Goal: Task Accomplishment & Management: Complete application form

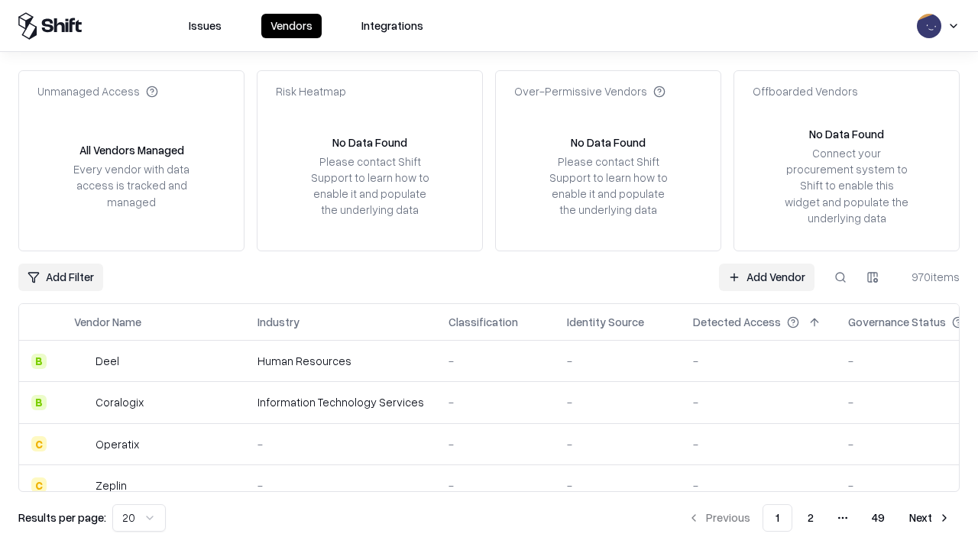
click at [766, 277] on link "Add Vendor" at bounding box center [766, 278] width 95 height 28
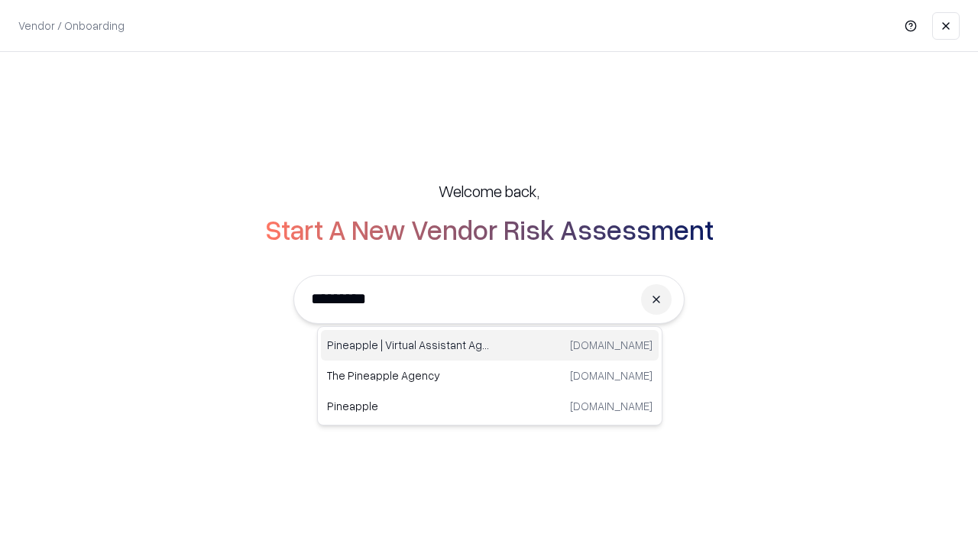
click at [490, 345] on div "Pineapple | Virtual Assistant Agency [DOMAIN_NAME]" at bounding box center [490, 345] width 338 height 31
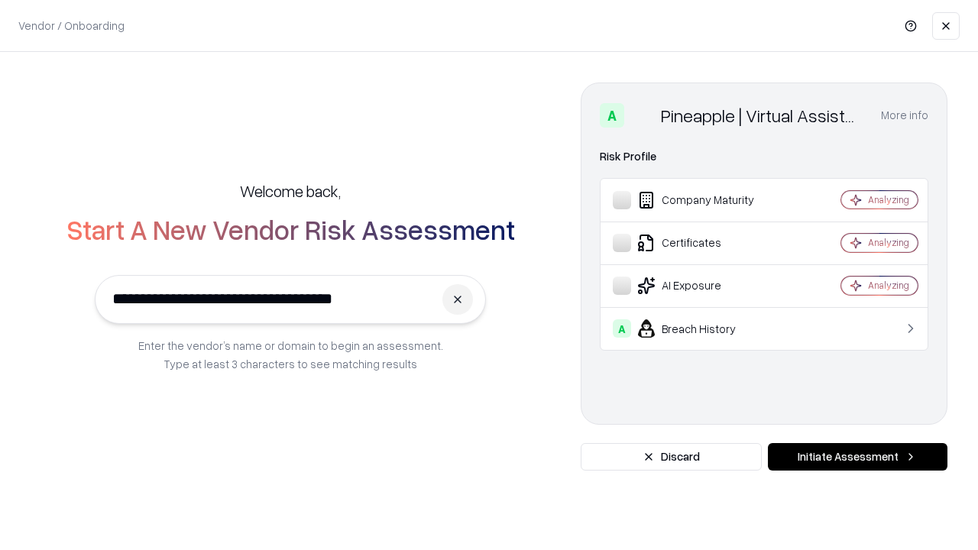
type input "**********"
click at [857, 457] on button "Initiate Assessment" at bounding box center [858, 457] width 180 height 28
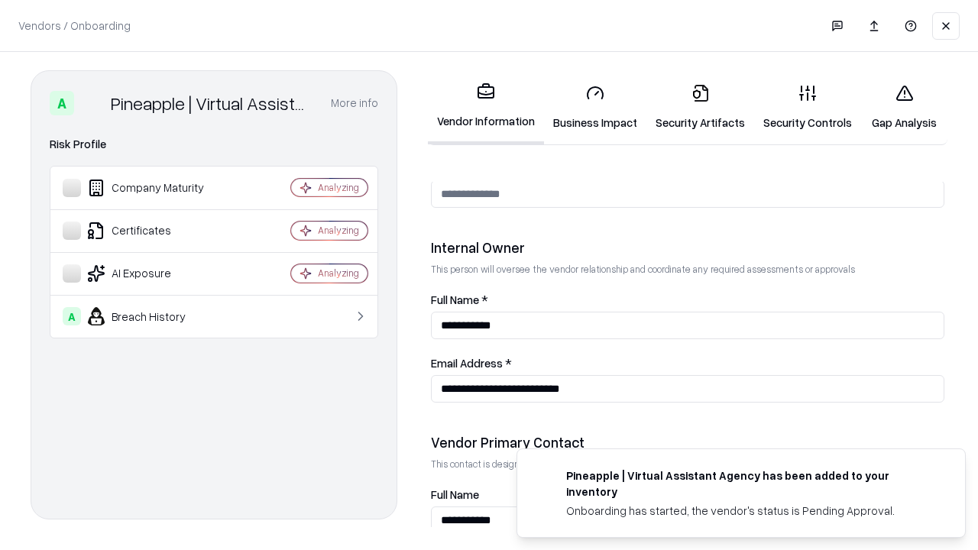
scroll to position [791, 0]
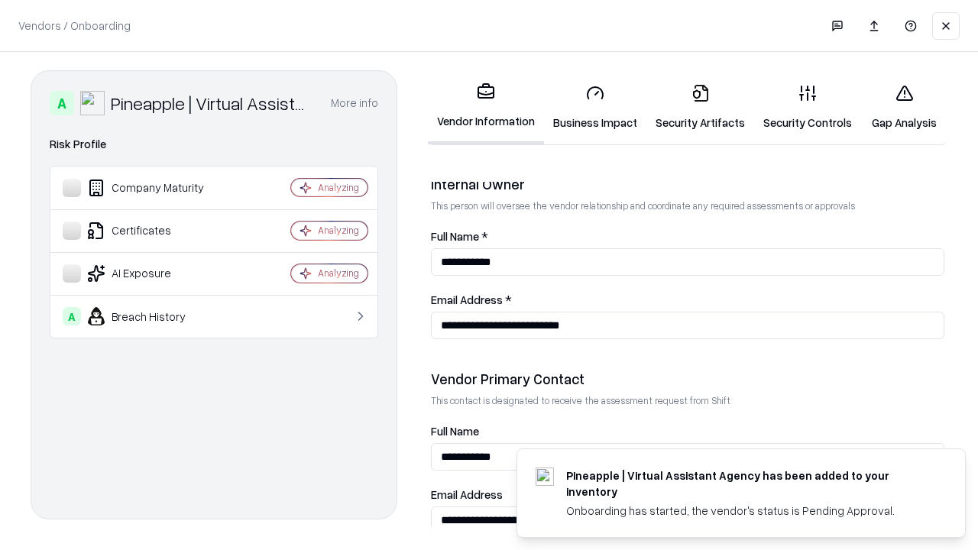
click at [700, 107] on link "Security Artifacts" at bounding box center [700, 107] width 108 height 71
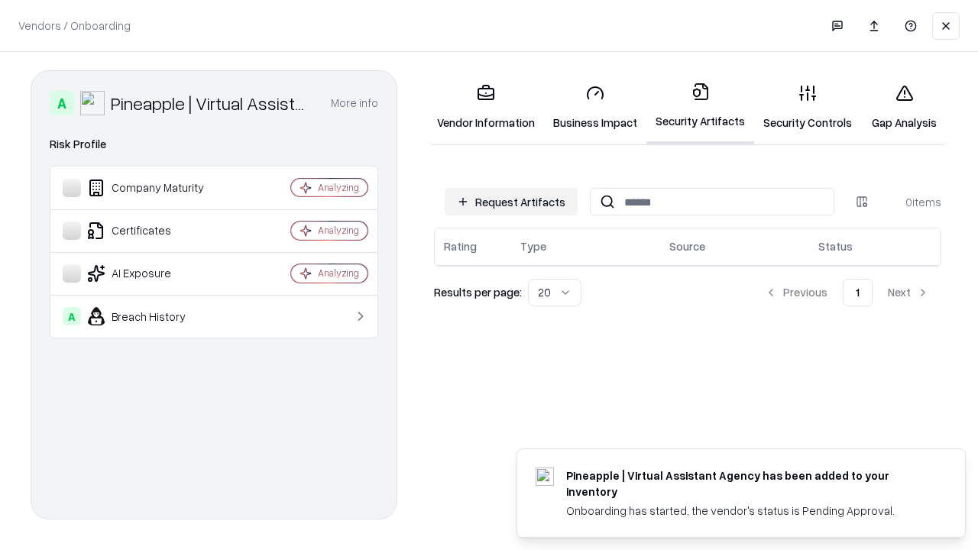
click at [511, 202] on button "Request Artifacts" at bounding box center [511, 202] width 133 height 28
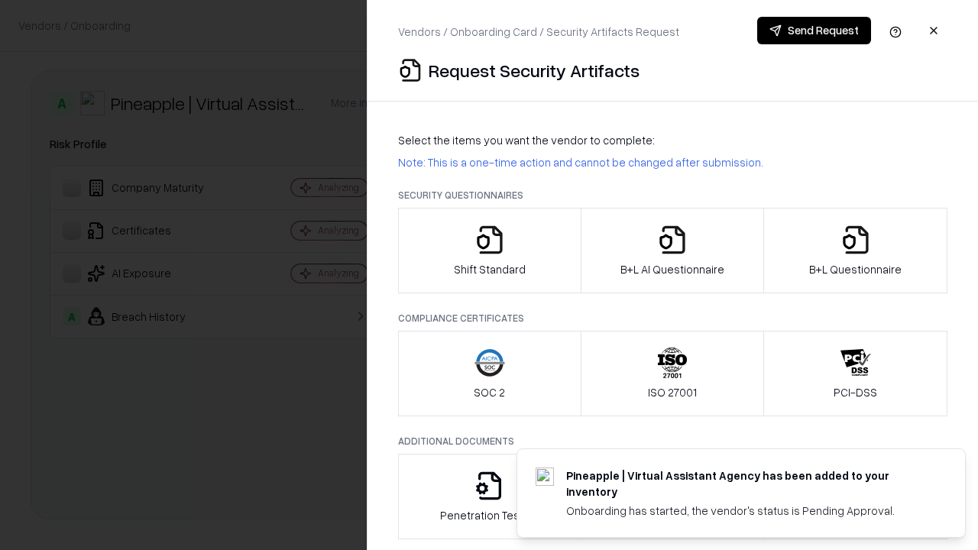
click at [855, 251] on icon "button" at bounding box center [855, 240] width 31 height 31
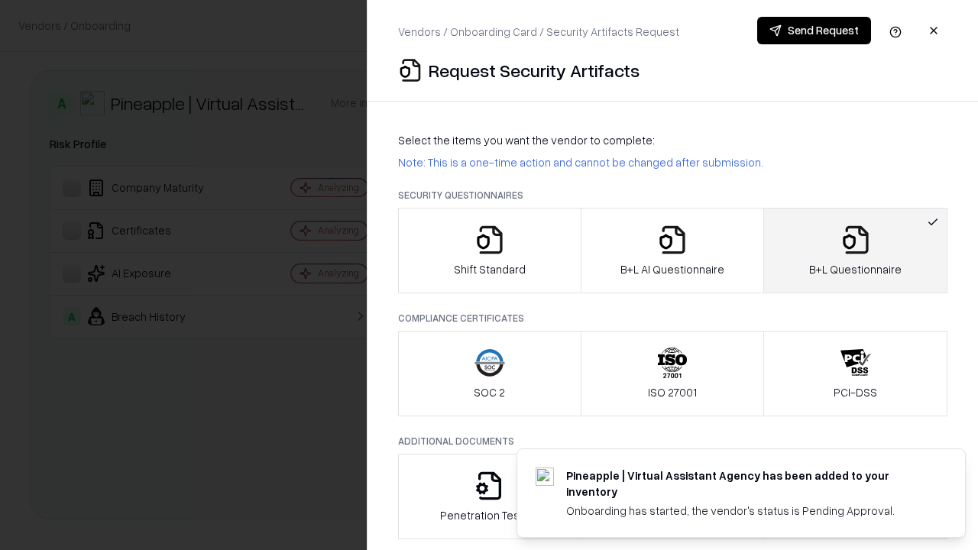
click at [671, 251] on icon "button" at bounding box center [672, 240] width 31 height 31
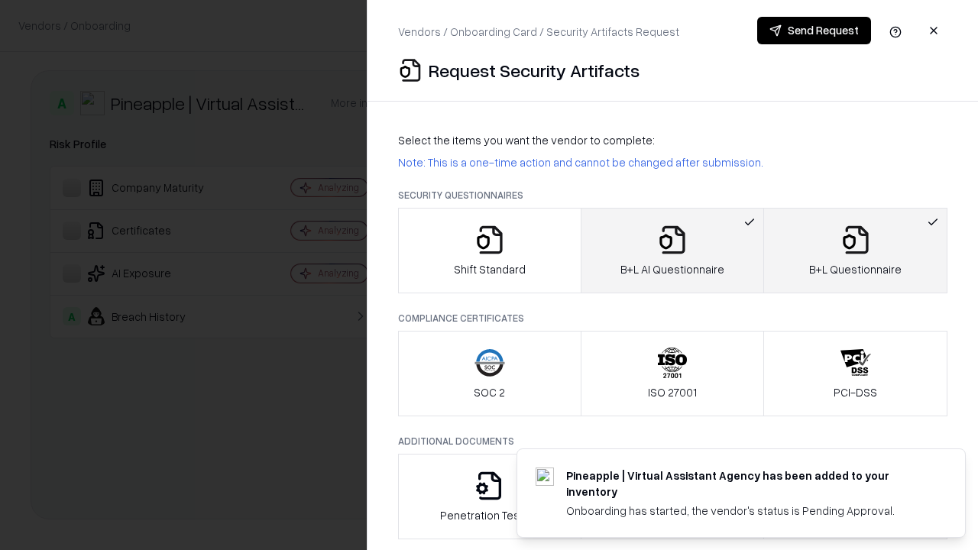
click at [814, 31] on button "Send Request" at bounding box center [814, 31] width 114 height 28
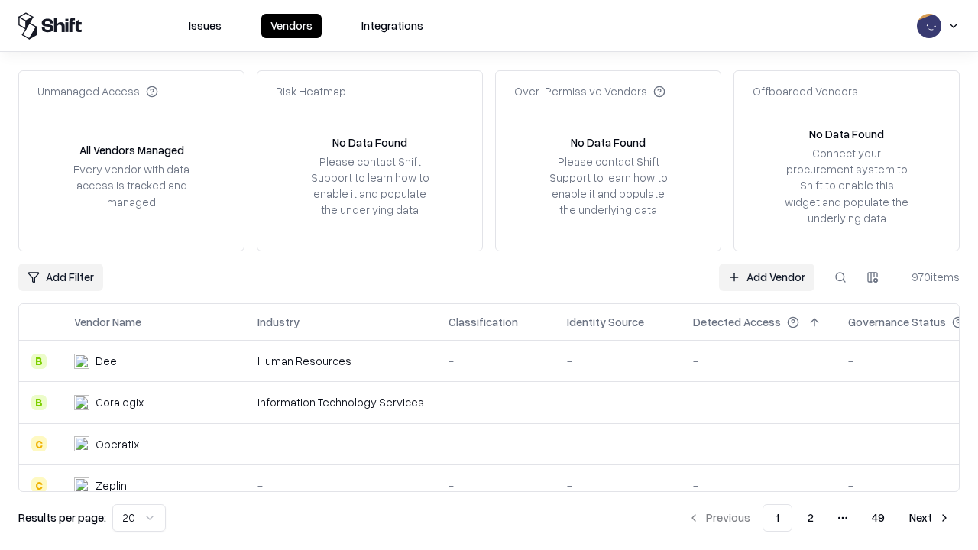
click at [840, 277] on button at bounding box center [841, 278] width 28 height 28
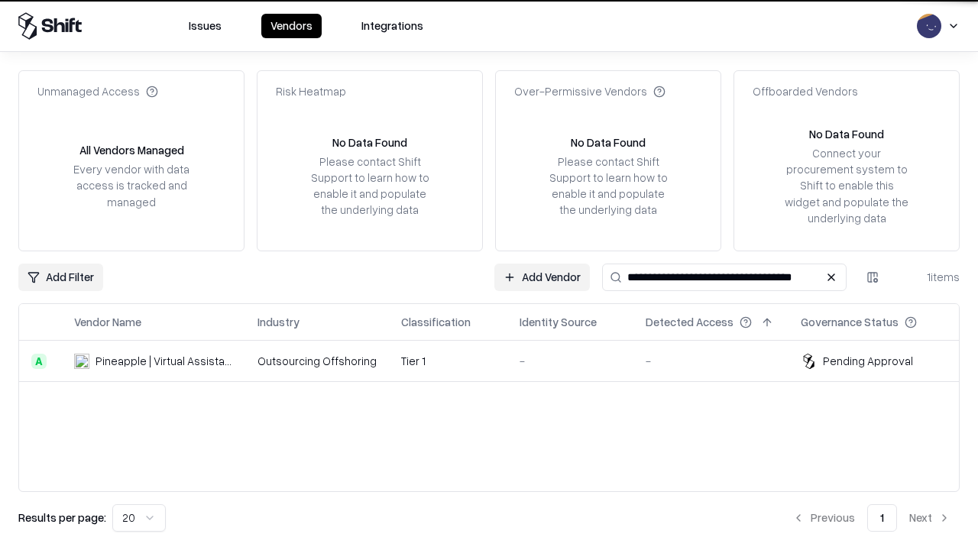
type input "**********"
click at [498, 361] on td "Tier 1" at bounding box center [448, 361] width 118 height 41
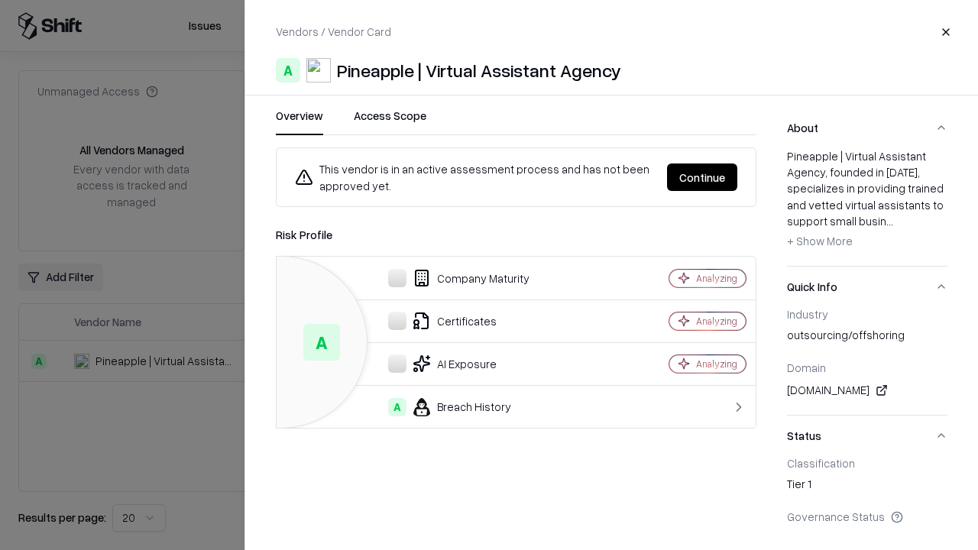
click at [702, 177] on button "Continue" at bounding box center [702, 177] width 70 height 28
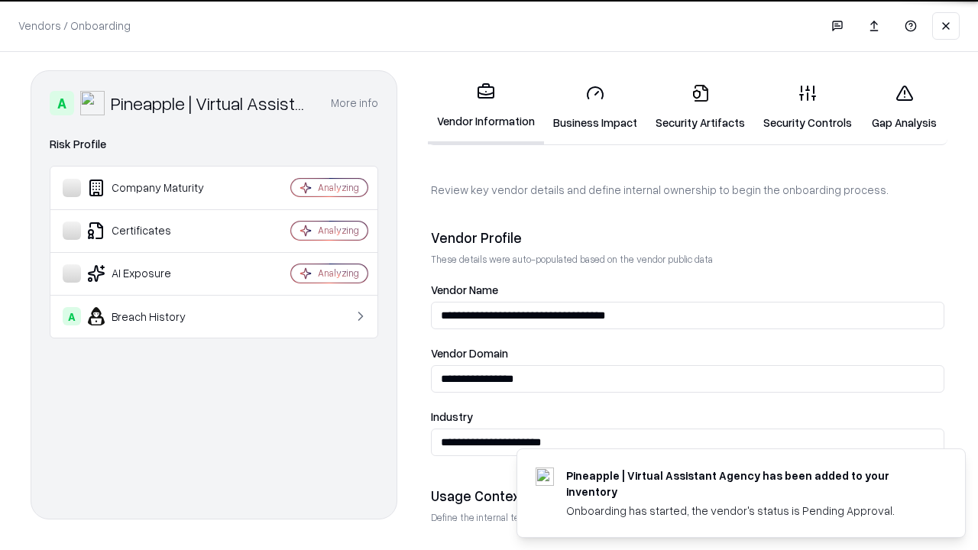
click at [700, 107] on link "Security Artifacts" at bounding box center [700, 107] width 108 height 71
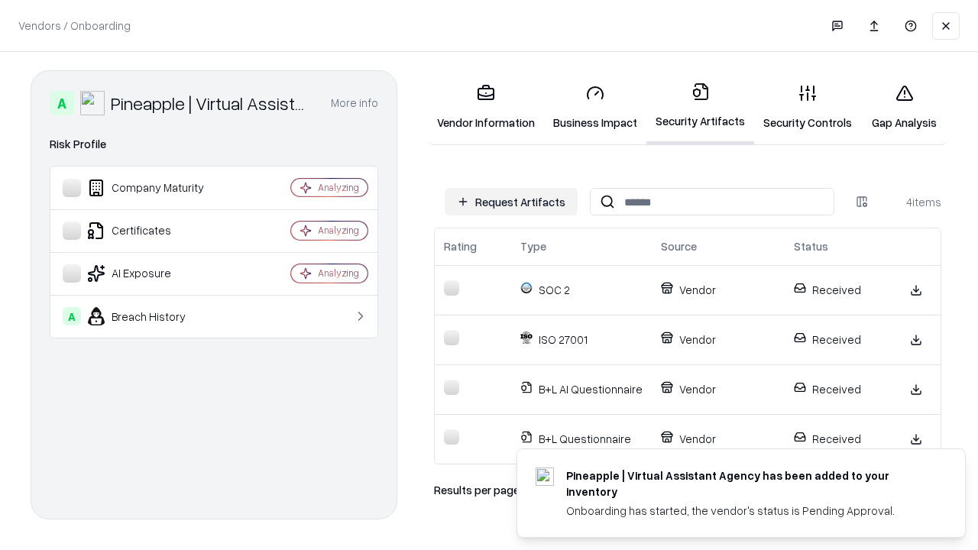
click at [904, 107] on link "Gap Analysis" at bounding box center [904, 107] width 86 height 71
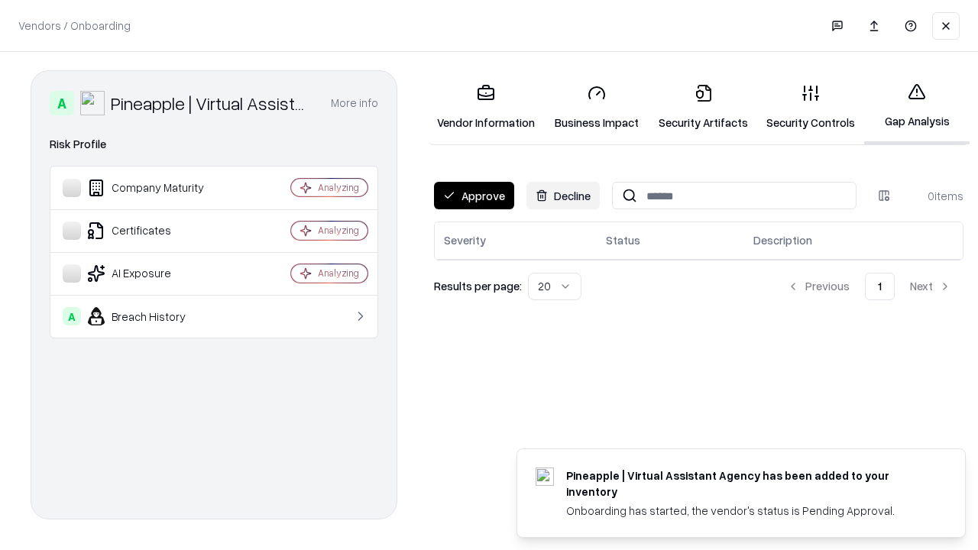
click at [474, 196] on button "Approve" at bounding box center [474, 196] width 80 height 28
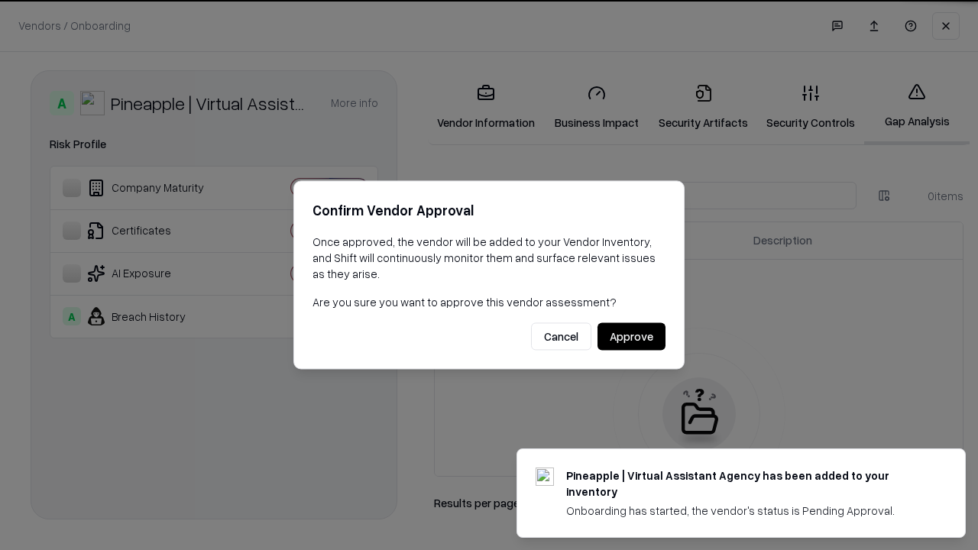
click at [631, 336] on button "Approve" at bounding box center [631, 337] width 68 height 28
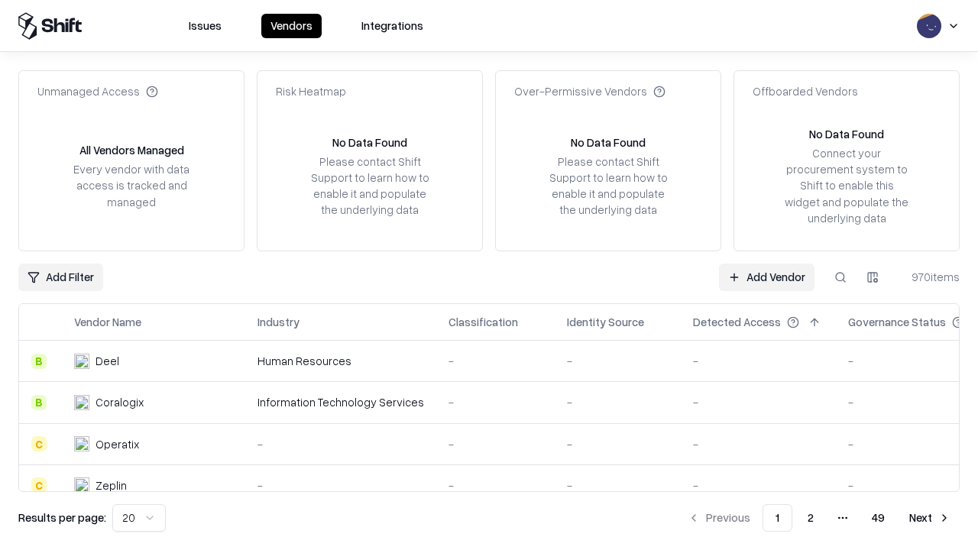
type input "**********"
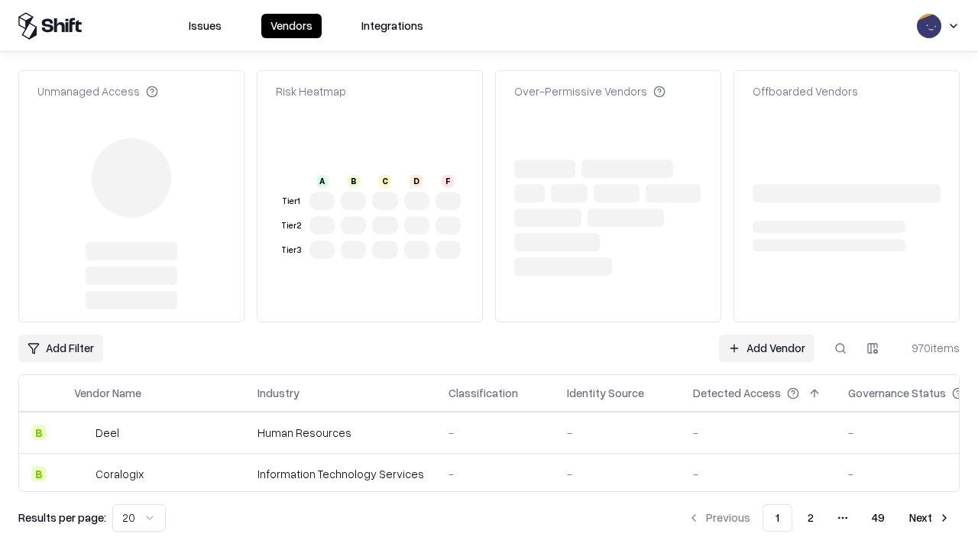
click at [766, 335] on link "Add Vendor" at bounding box center [766, 349] width 95 height 28
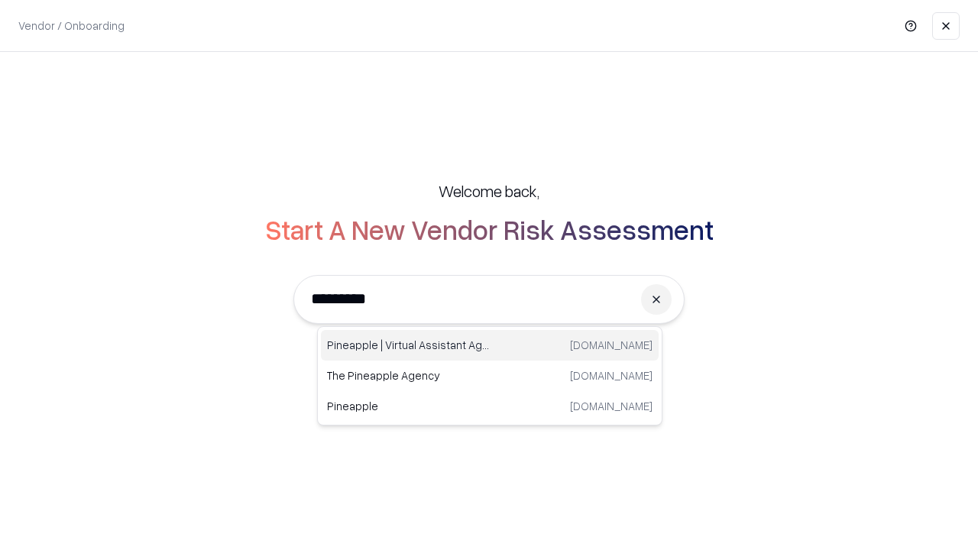
click at [490, 345] on div "Pineapple | Virtual Assistant Agency [DOMAIN_NAME]" at bounding box center [490, 345] width 338 height 31
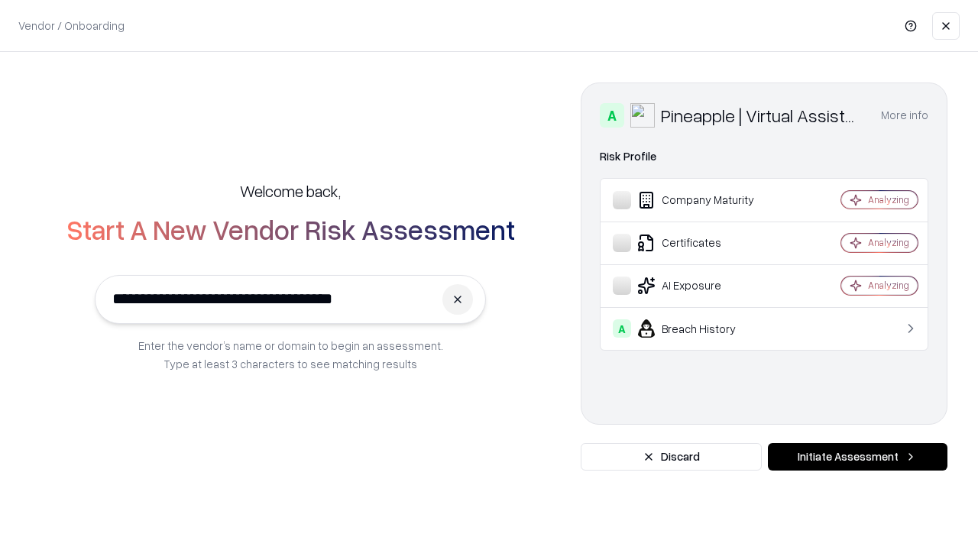
type input "**********"
click at [857, 457] on button "Initiate Assessment" at bounding box center [858, 457] width 180 height 28
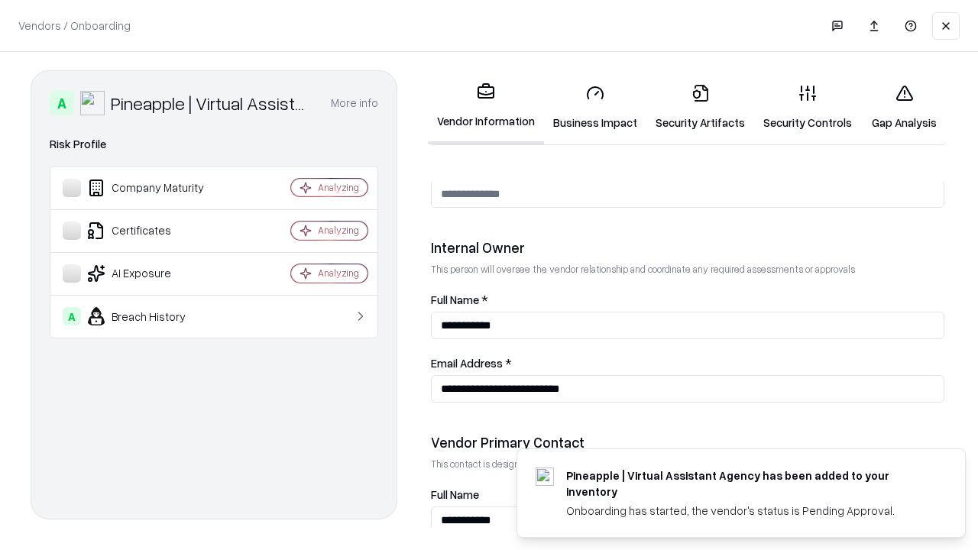
scroll to position [791, 0]
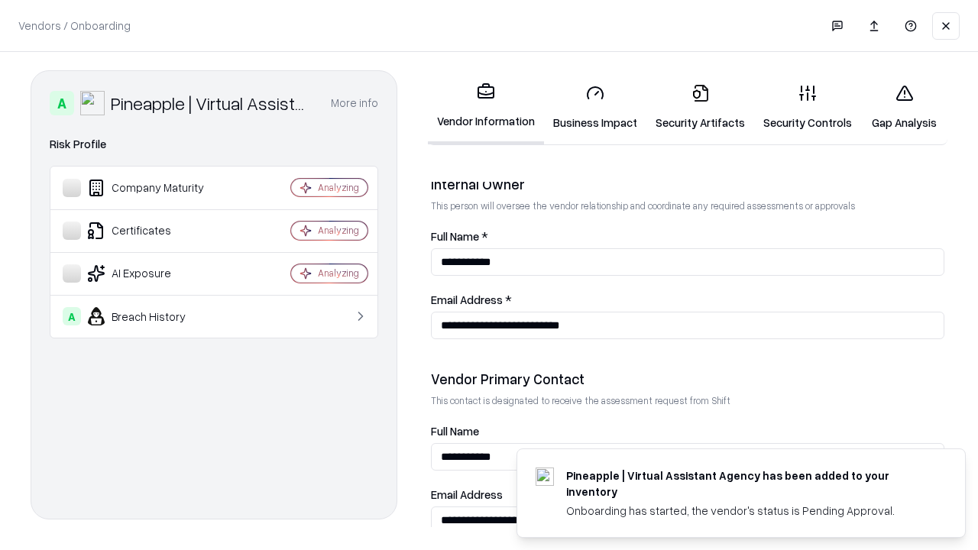
click at [904, 107] on link "Gap Analysis" at bounding box center [904, 107] width 86 height 71
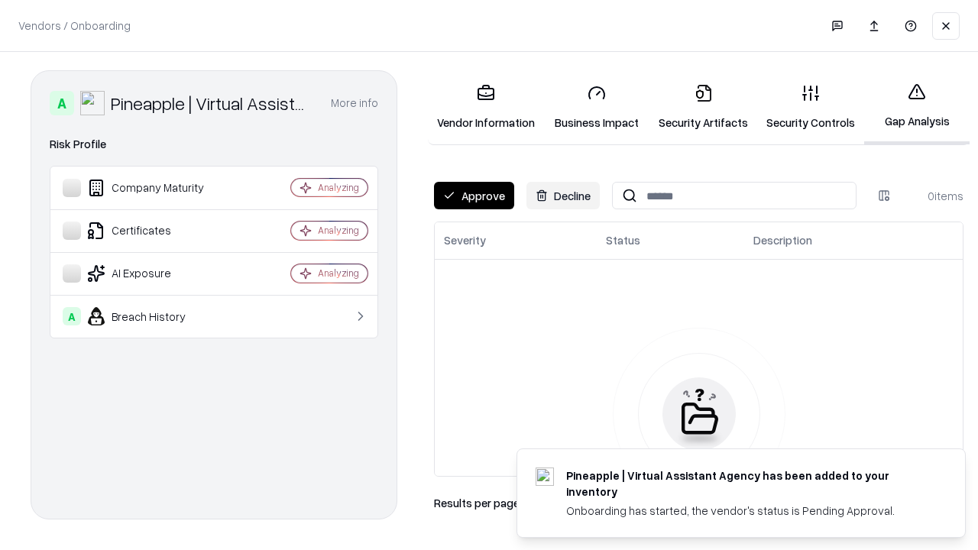
click at [474, 196] on button "Approve" at bounding box center [474, 196] width 80 height 28
